Goal: Find specific fact

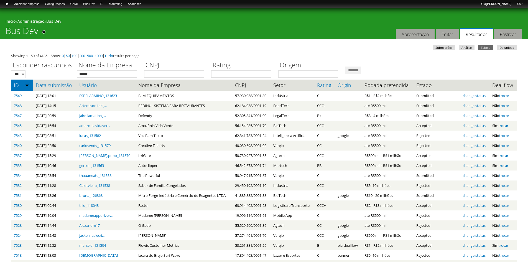
type input "******"
click at [346, 67] on input "*******" at bounding box center [354, 70] width 16 height 7
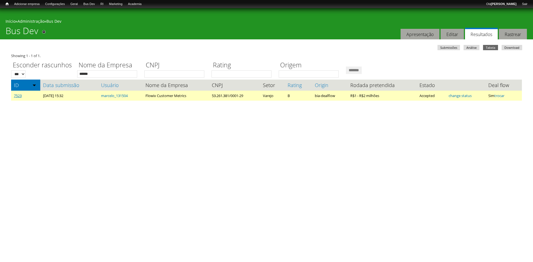
click at [19, 96] on link "7523" at bounding box center [18, 95] width 8 height 5
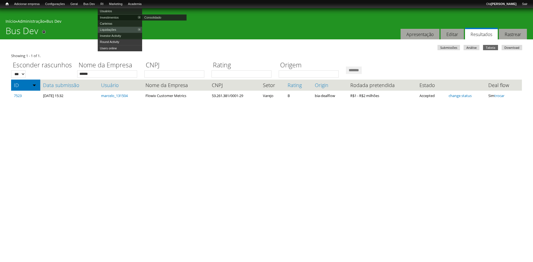
click at [112, 18] on link "Investimentos" at bounding box center [120, 17] width 44 height 6
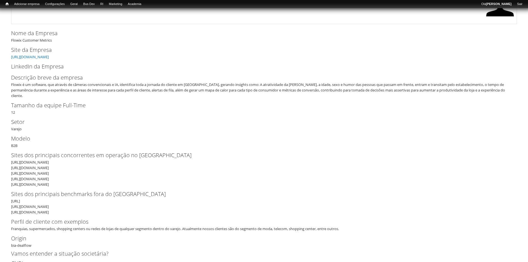
scroll to position [83, 0]
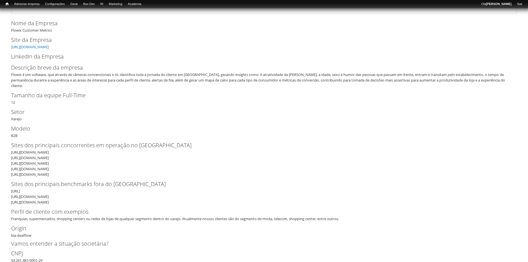
click at [20, 79] on div "Flowix é um software, que através de câmeras convencionais e IA, identifica tod…" at bounding box center [262, 80] width 503 height 17
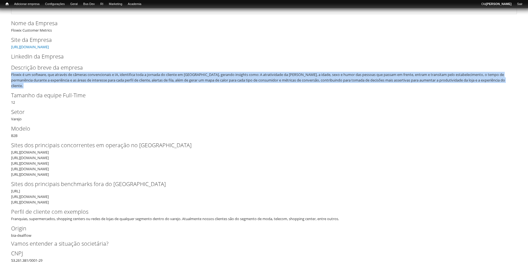
click at [20, 79] on div "Flowix é um software, que através de câmeras convencionais e IA, identifica tod…" at bounding box center [262, 80] width 503 height 17
click at [22, 77] on div "Flowix é um software, que através de câmeras convencionais e IA, identifica tod…" at bounding box center [262, 80] width 503 height 17
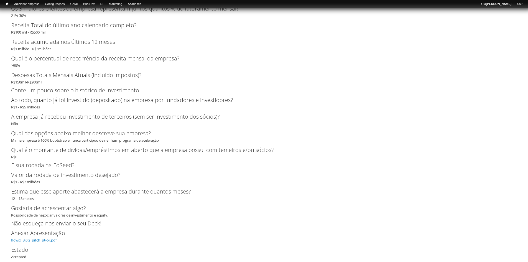
scroll to position [1498, 0]
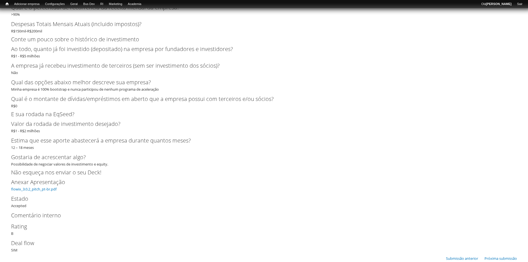
drag, startPoint x: 32, startPoint y: 184, endPoint x: 87, endPoint y: 131, distance: 75.7
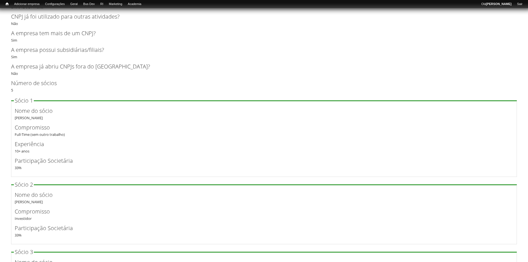
scroll to position [971, 0]
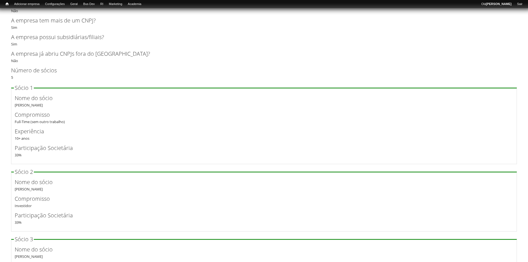
click at [17, 99] on div "Nome do sócio Marcelo Zucareli" at bounding box center [264, 101] width 499 height 14
drag, startPoint x: 20, startPoint y: 159, endPoint x: 14, endPoint y: 189, distance: 30.6
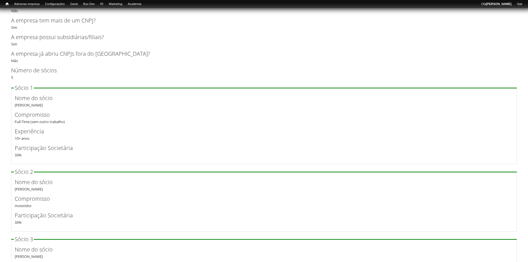
click at [18, 184] on div "Nome do sócio Alexandre Andrade" at bounding box center [264, 185] width 499 height 14
click at [19, 195] on label "Compromisso" at bounding box center [260, 199] width 490 height 8
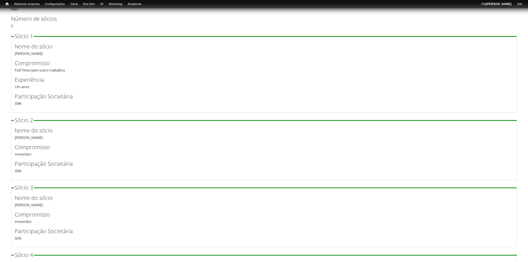
scroll to position [1026, 0]
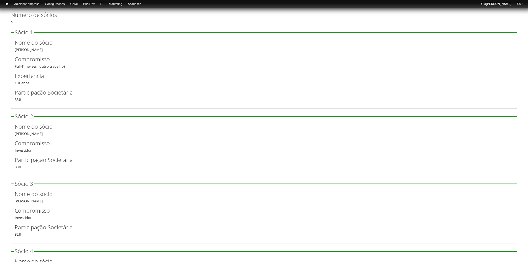
click at [22, 145] on div "Compromisso Investidor" at bounding box center [264, 146] width 499 height 14
click at [17, 163] on div "Participação Societária 33 %" at bounding box center [264, 163] width 499 height 14
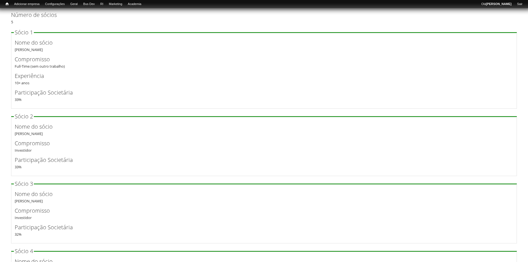
click at [26, 183] on fieldset "Sócio 3 Nome do sócio Eduardo Metello Compromisso Investidor Participação Socie…" at bounding box center [264, 212] width 506 height 62
click at [20, 194] on div "Nome do sócio Eduardo Metello" at bounding box center [264, 197] width 499 height 14
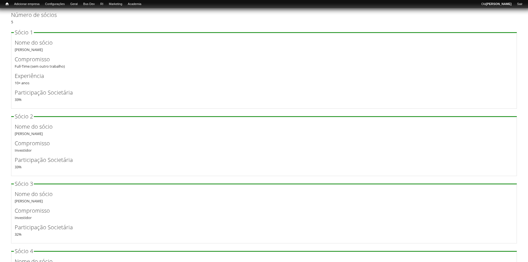
click at [23, 199] on div "Nome do sócio Eduardo Metello Compromisso Investidor Participação Societária 32…" at bounding box center [264, 213] width 499 height 47
click at [23, 197] on div "Nome do sócio Eduardo Metello" at bounding box center [264, 197] width 499 height 14
copy div "Eduardo Metello"
